Goal: Task Accomplishment & Management: Manage account settings

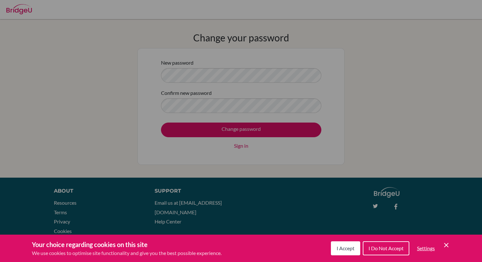
click at [344, 254] on button "I Accept" at bounding box center [345, 249] width 29 height 14
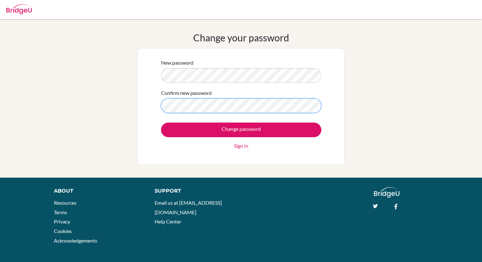
click at [161, 123] on input "Change password" at bounding box center [241, 130] width 160 height 15
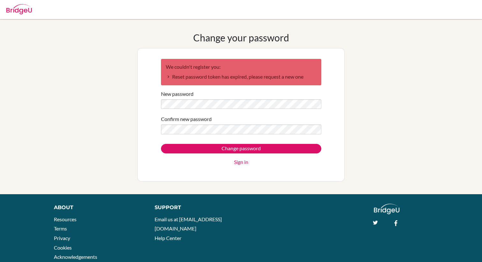
click at [244, 165] on link "Sign in" at bounding box center [241, 162] width 14 height 8
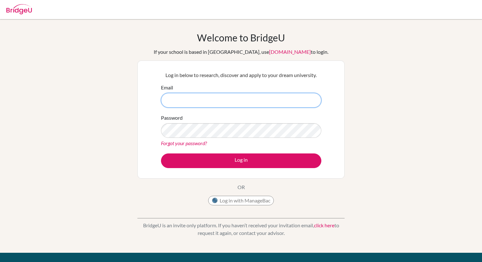
type input "28jzhan@mkis.edu.my"
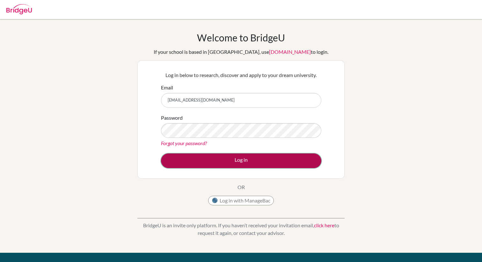
click at [266, 161] on button "Log in" at bounding box center [241, 161] width 160 height 15
